Goal: Information Seeking & Learning: Find specific fact

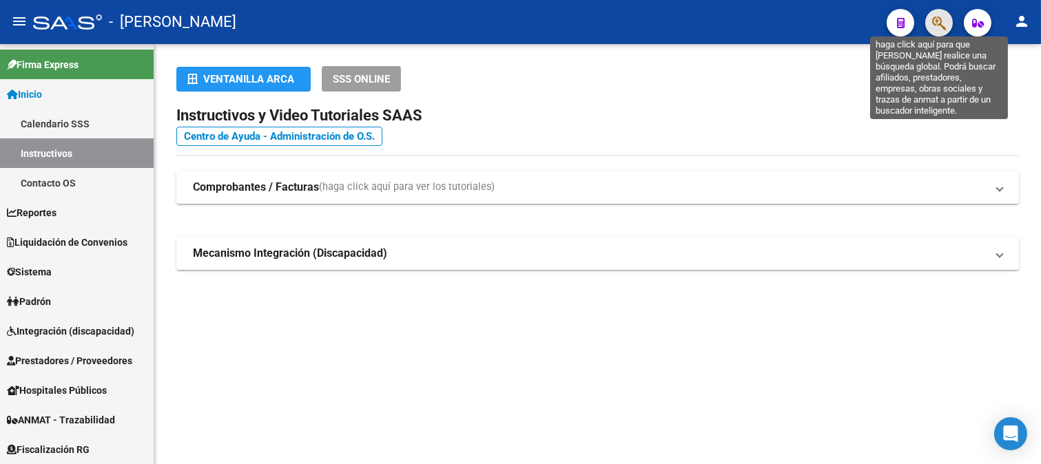
click at [932, 28] on icon "button" at bounding box center [939, 23] width 14 height 16
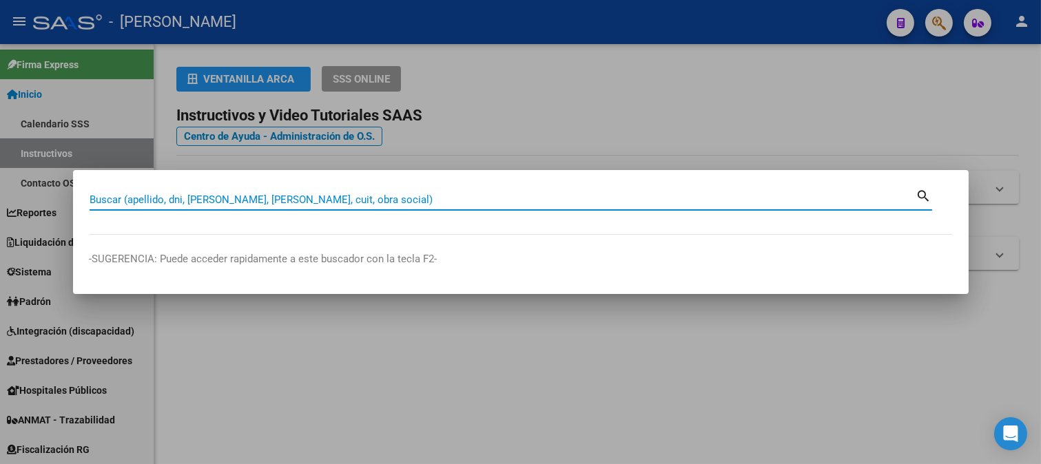
paste input "32676952"
type input "32676952"
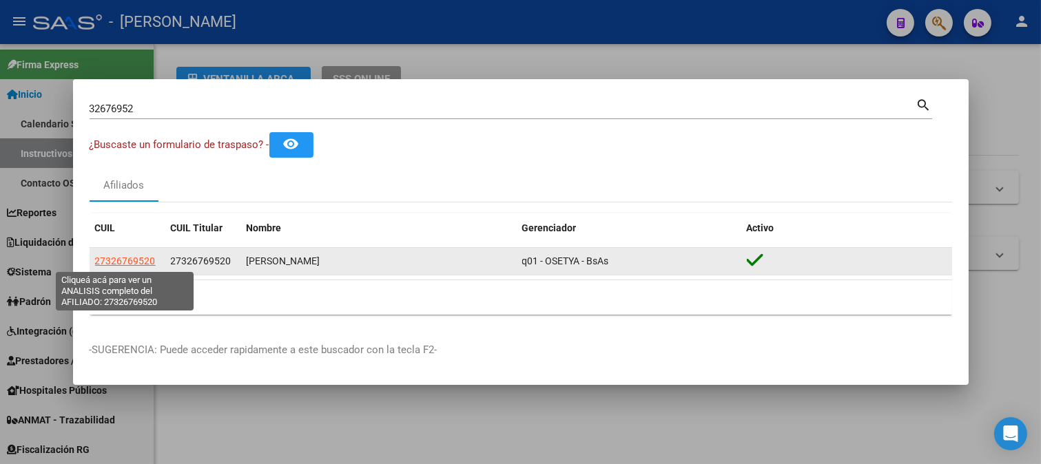
click at [107, 263] on span "27326769520" at bounding box center [125, 260] width 61 height 11
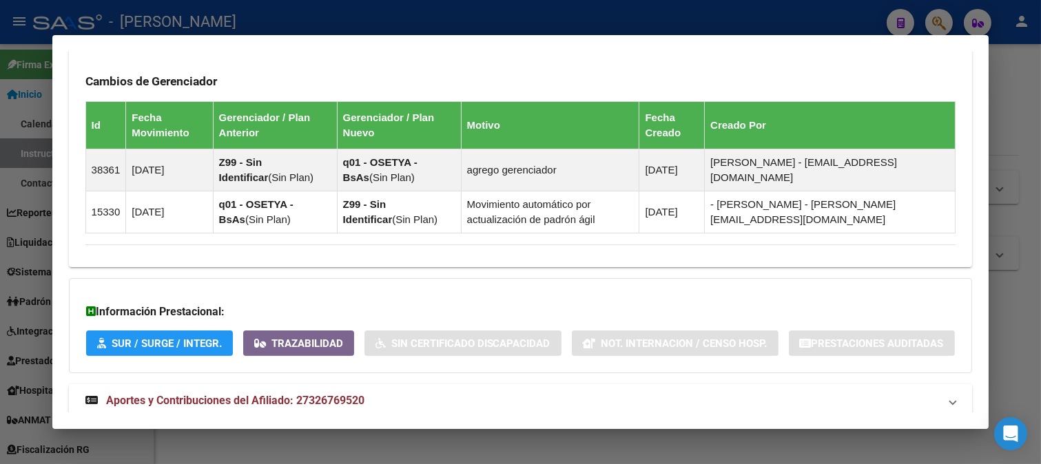
scroll to position [879, 0]
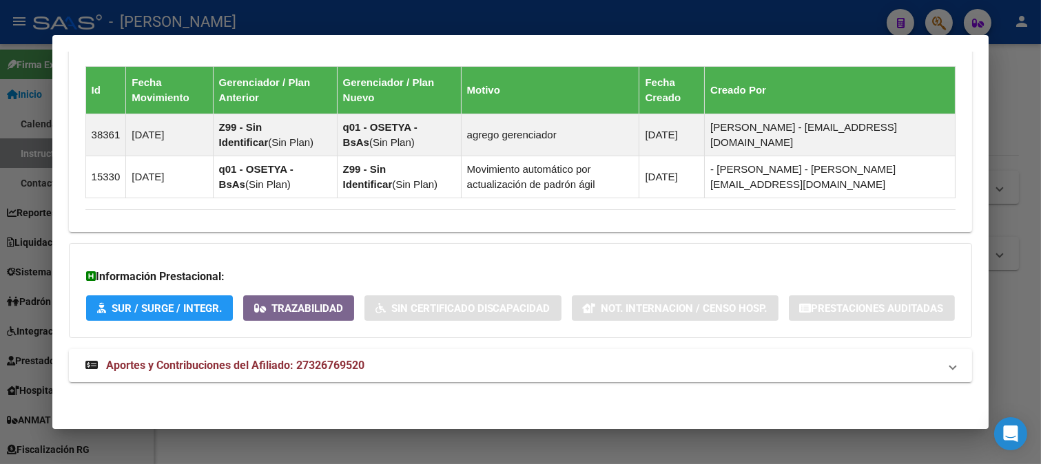
click at [466, 360] on mat-panel-title "Aportes y Contribuciones del Afiliado: 27326769520" at bounding box center [512, 365] width 854 height 17
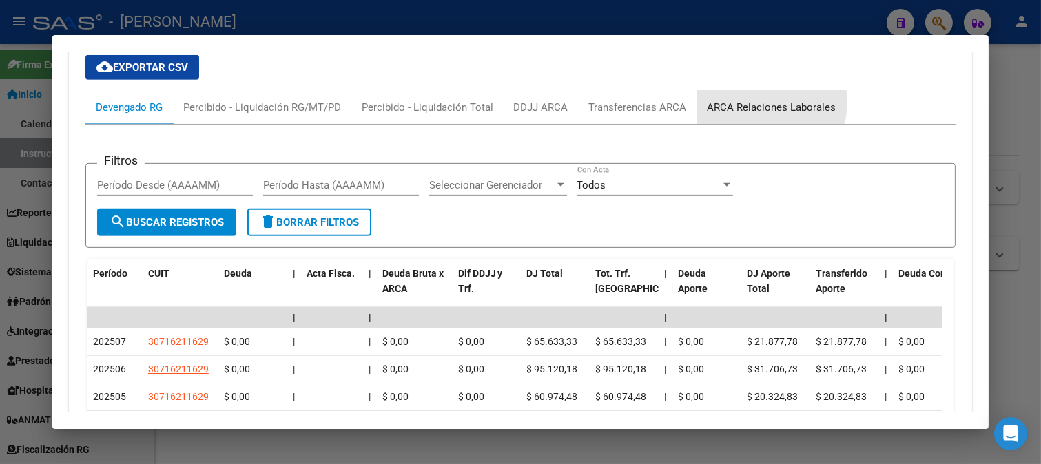
click at [760, 115] on div "ARCA Relaciones Laborales" at bounding box center [771, 107] width 129 height 15
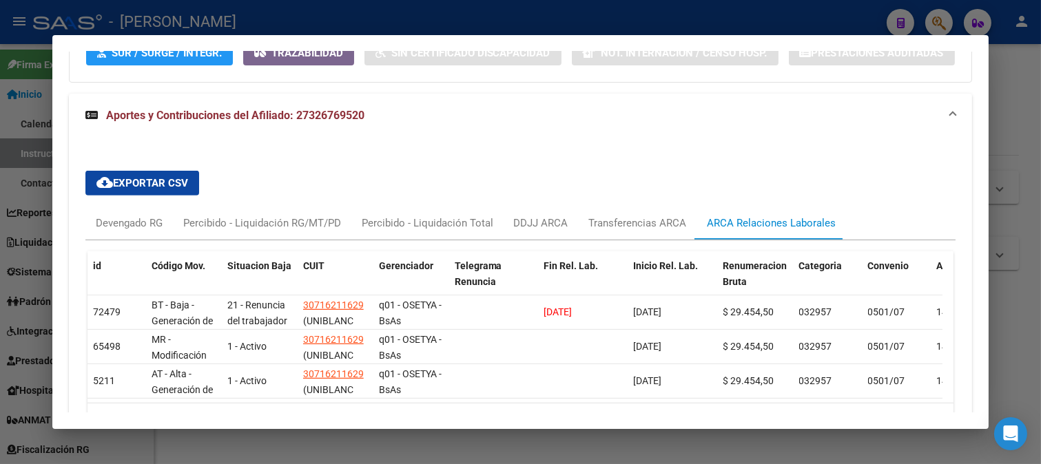
scroll to position [1214, 0]
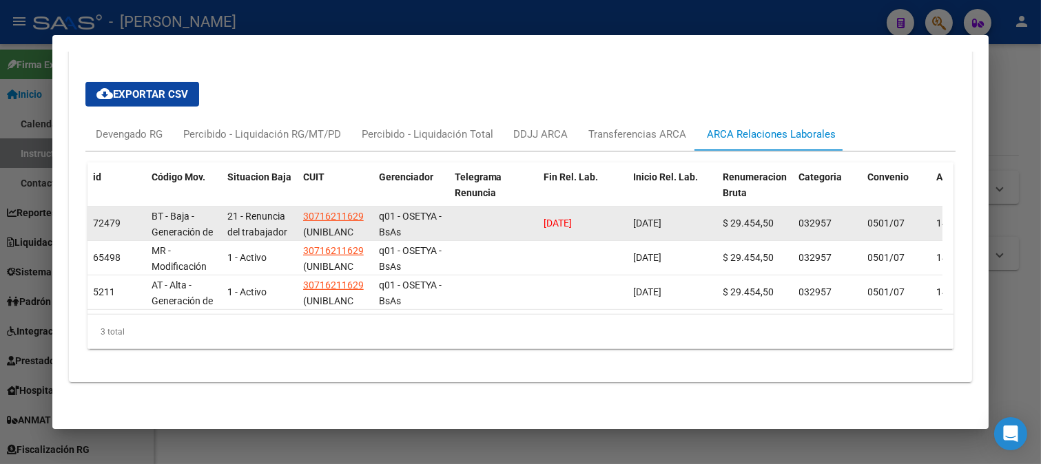
drag, startPoint x: 599, startPoint y: 236, endPoint x: 521, endPoint y: 236, distance: 78.5
click at [521, 236] on div "72479 BT - Baja - Generación de Clave 21 - Renuncia del trabajador / ART.240 - …" at bounding box center [942, 224] width 1711 height 34
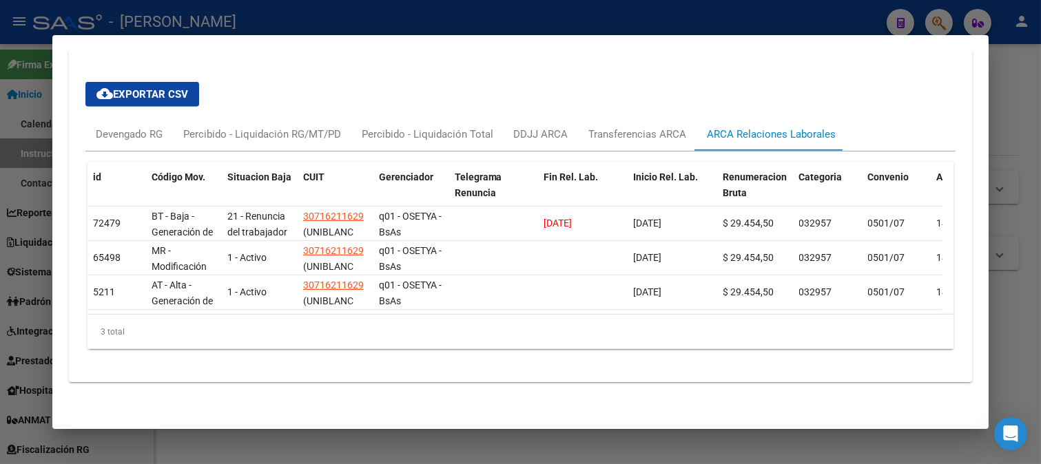
copy span "[DATE]"
